Goal: Manage account settings

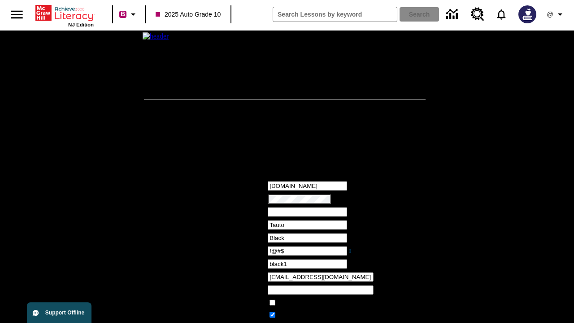
type input "!@#$"
click at [556, 14] on icon "Profile/Settings" at bounding box center [560, 14] width 11 height 11
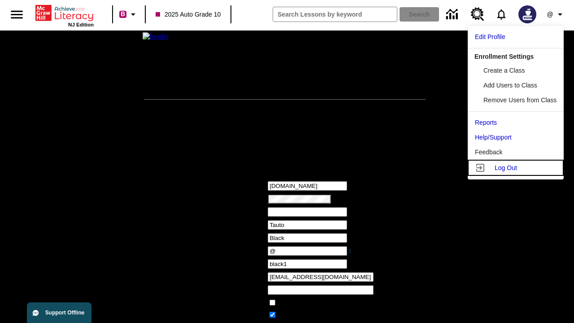
click at [517, 168] on span "Log Out" at bounding box center [506, 167] width 22 height 7
